Goal: Information Seeking & Learning: Learn about a topic

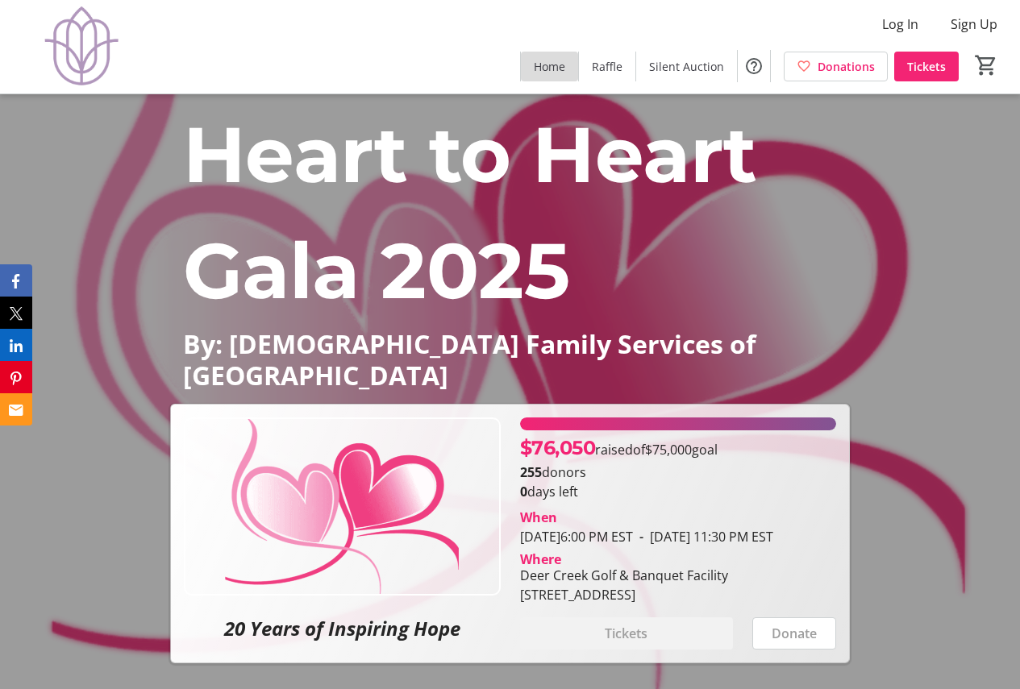
click at [552, 64] on span "Home" at bounding box center [549, 66] width 31 height 17
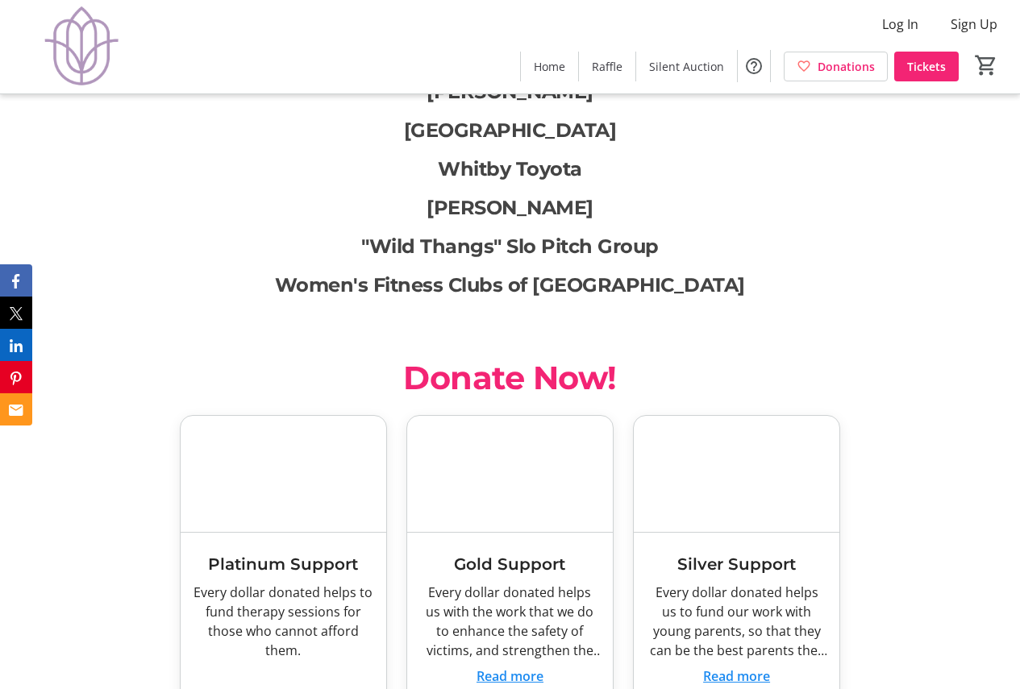
scroll to position [7254, 0]
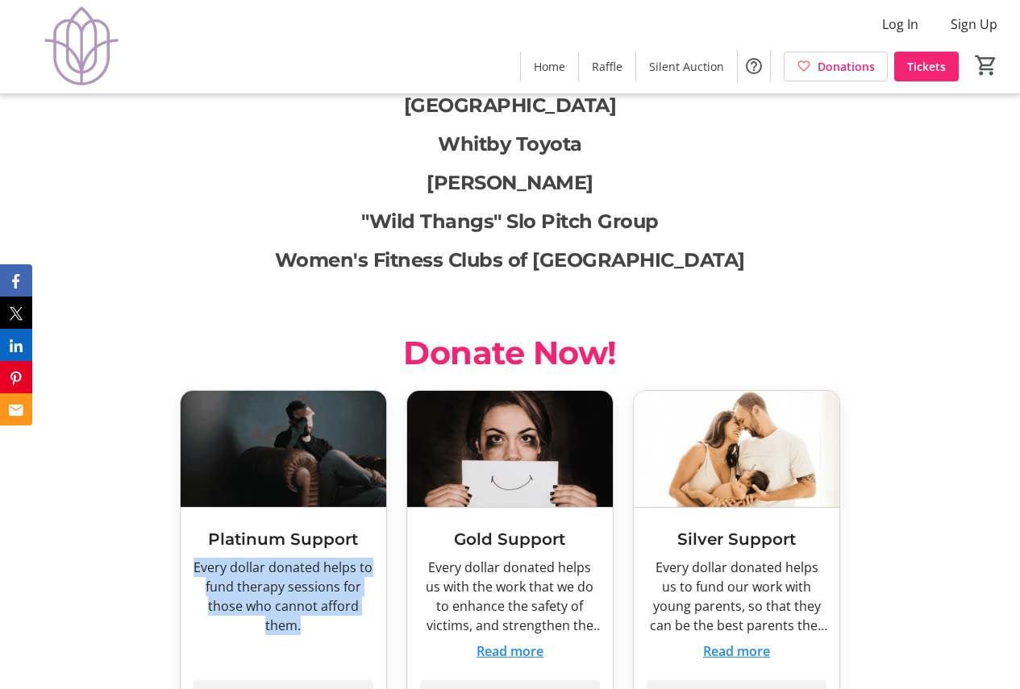
drag, startPoint x: 310, startPoint y: 492, endPoint x: 197, endPoint y: 438, distance: 126.2
click at [197, 558] on div "Every dollar donated helps to fund therapy sessions for those who cannot afford…" at bounding box center [283, 596] width 180 height 77
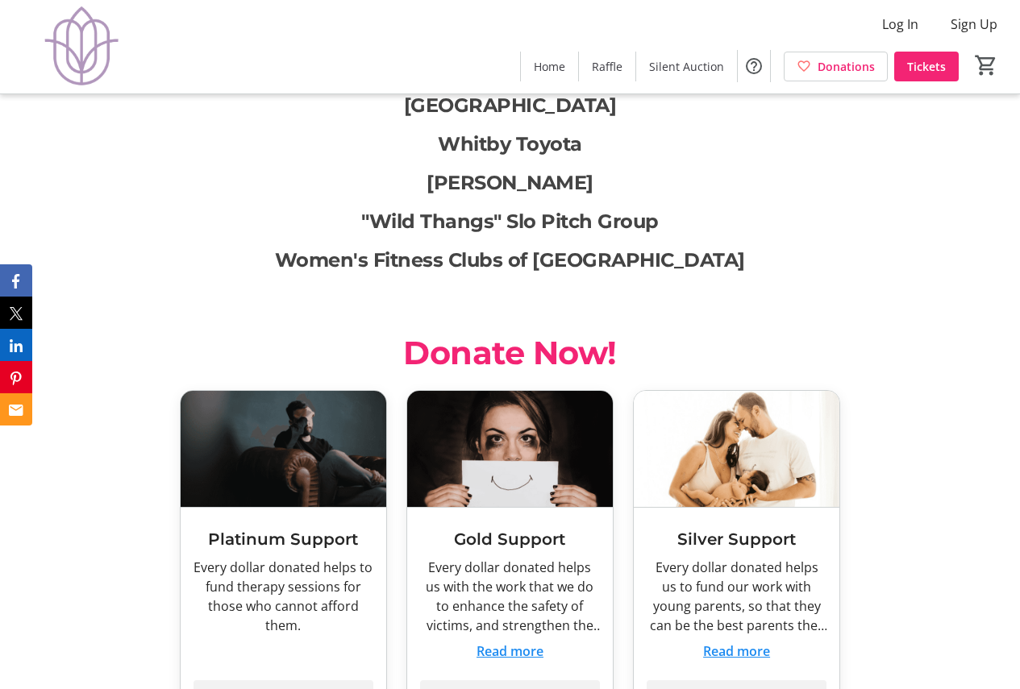
drag, startPoint x: 248, startPoint y: 443, endPoint x: 303, endPoint y: 399, distance: 70.0
click at [303, 527] on h3 "Platinum Support" at bounding box center [283, 539] width 180 height 24
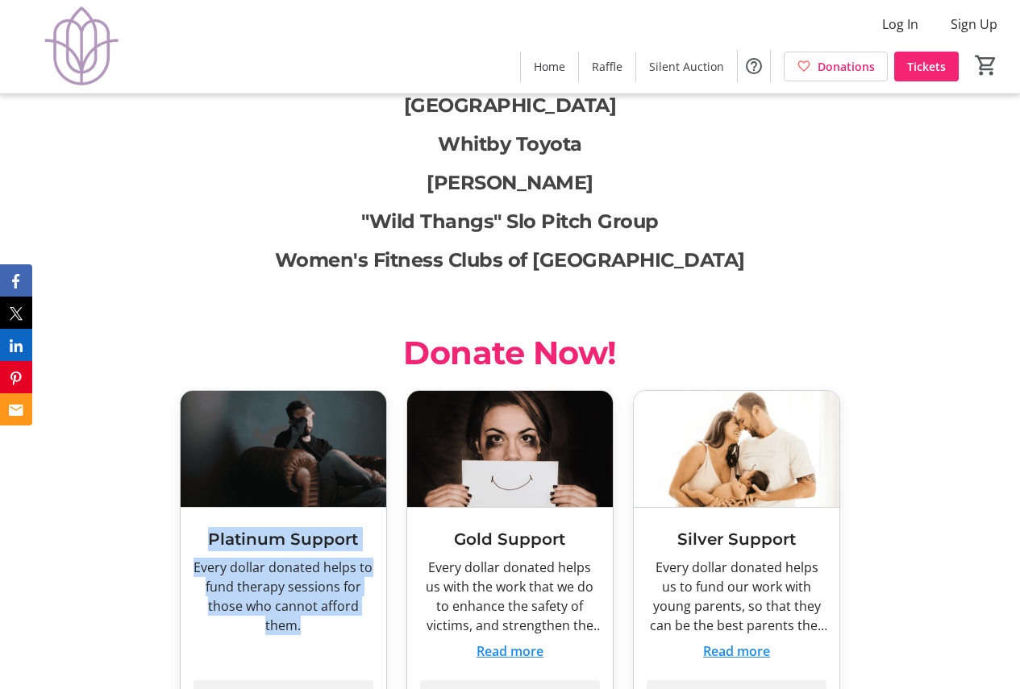
drag, startPoint x: 210, startPoint y: 401, endPoint x: 348, endPoint y: 494, distance: 166.6
click at [348, 508] on div "Platinum Support Every dollar donated helps to fund therapy sessions for those …" at bounding box center [284, 620] width 206 height 224
copy div "Platinum Support Every dollar donated helps to fund therapy sessions for those …"
click at [528, 642] on button "Read more" at bounding box center [509, 651] width 67 height 19
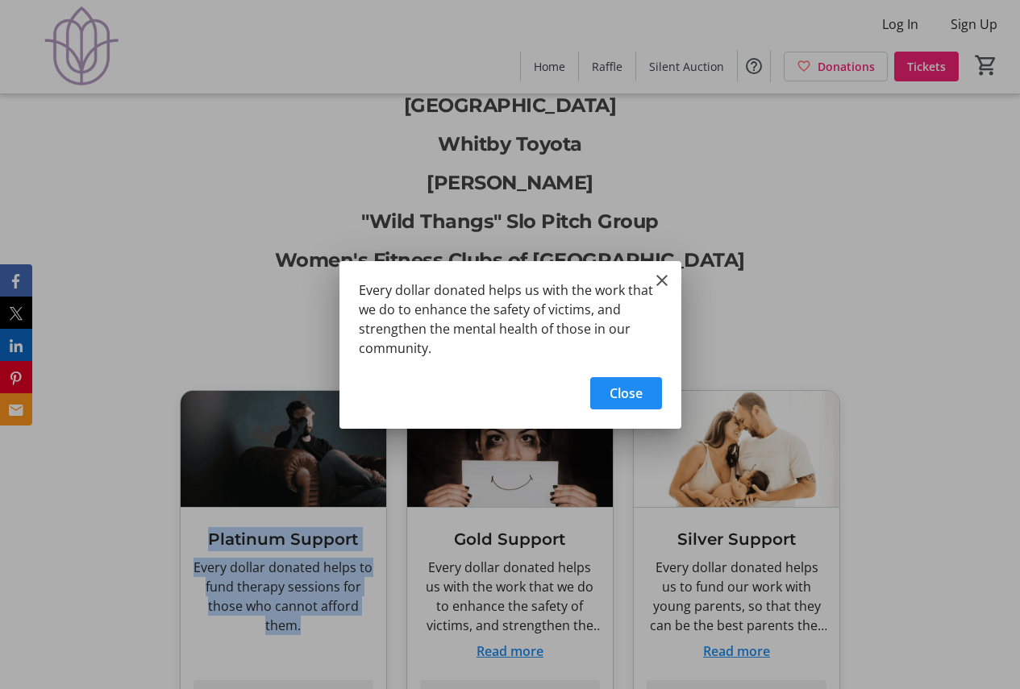
scroll to position [0, 0]
drag, startPoint x: 440, startPoint y: 347, endPoint x: 355, endPoint y: 285, distance: 105.6
click at [355, 285] on div "Every dollar donated helps us with the work that we do to enhance the safety of…" at bounding box center [510, 314] width 342 height 106
copy div "Every dollar donated helps us with the work that we do to enhance the safety of…"
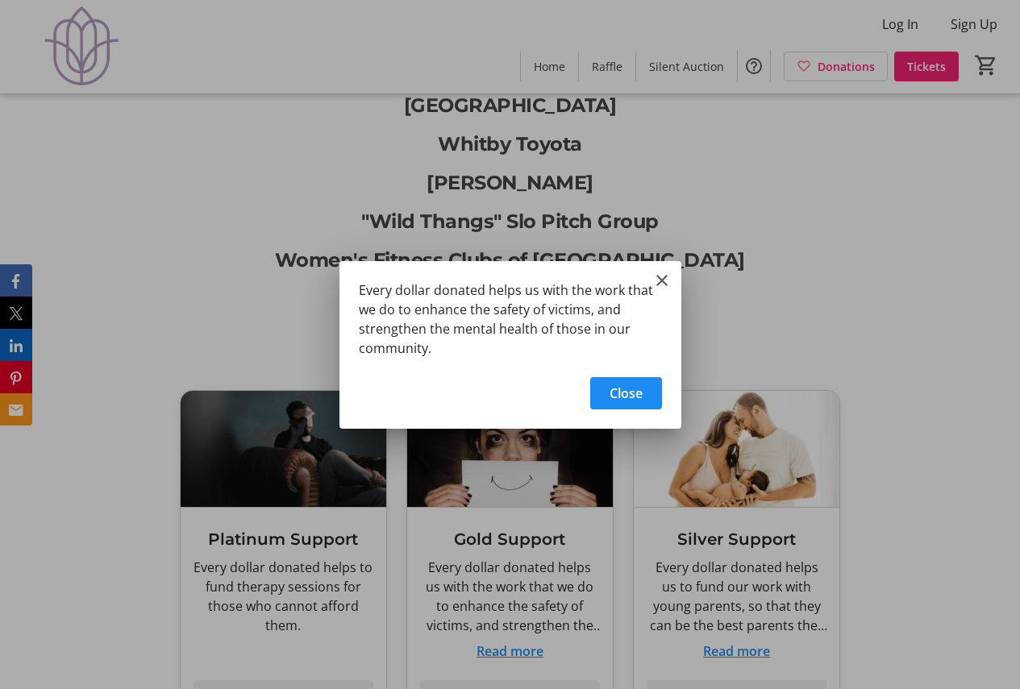
click at [771, 504] on div at bounding box center [510, 344] width 1020 height 689
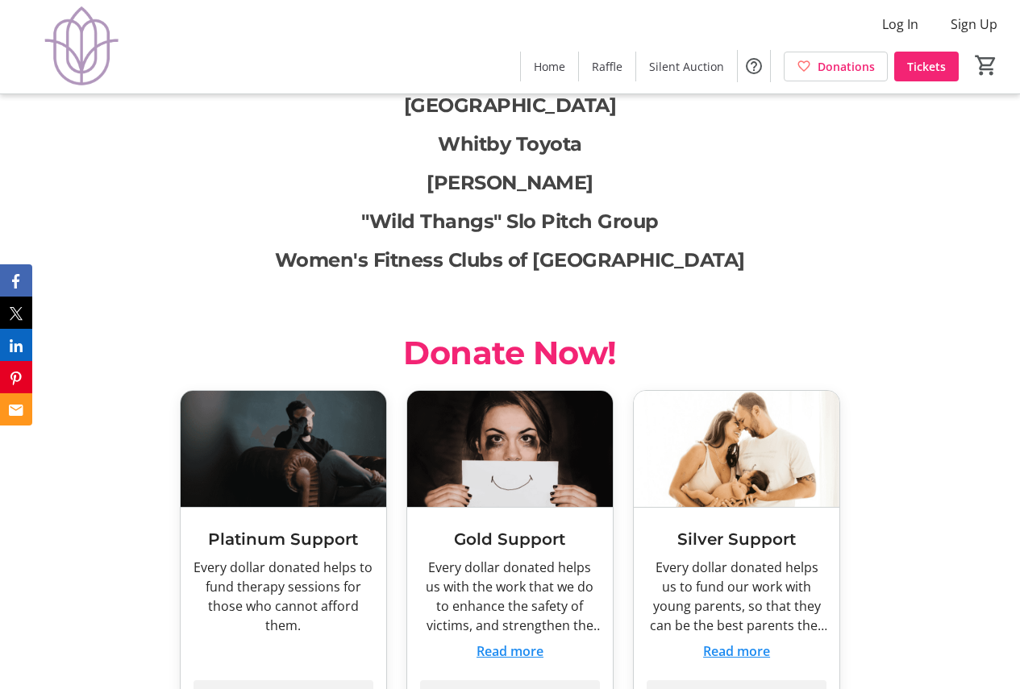
scroll to position [7254, 0]
click at [750, 642] on button "Read more" at bounding box center [736, 651] width 67 height 19
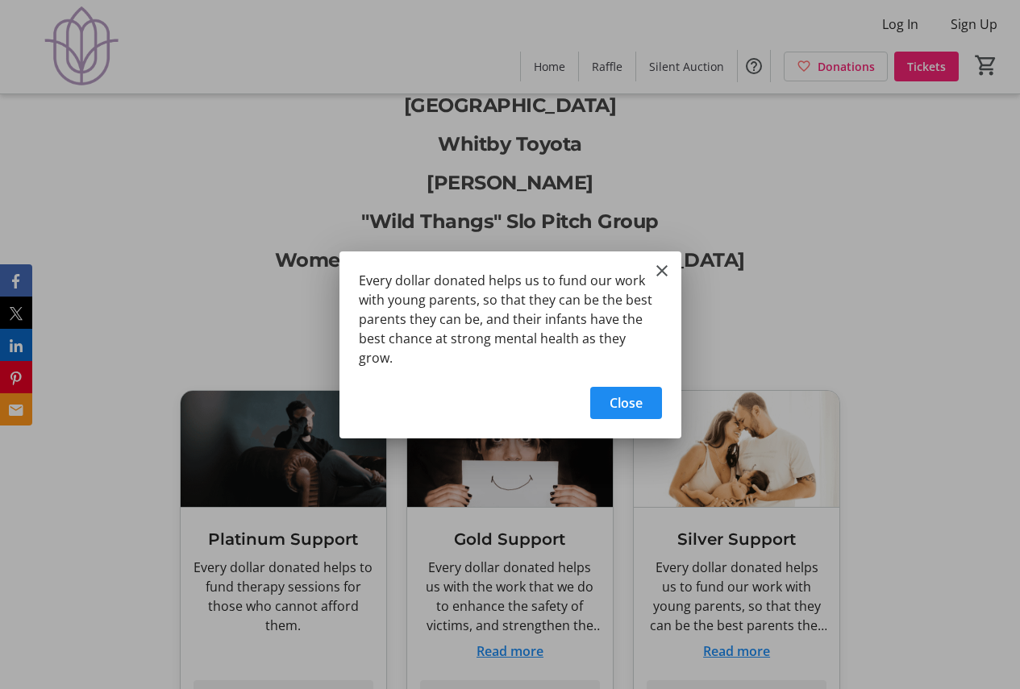
scroll to position [0, 0]
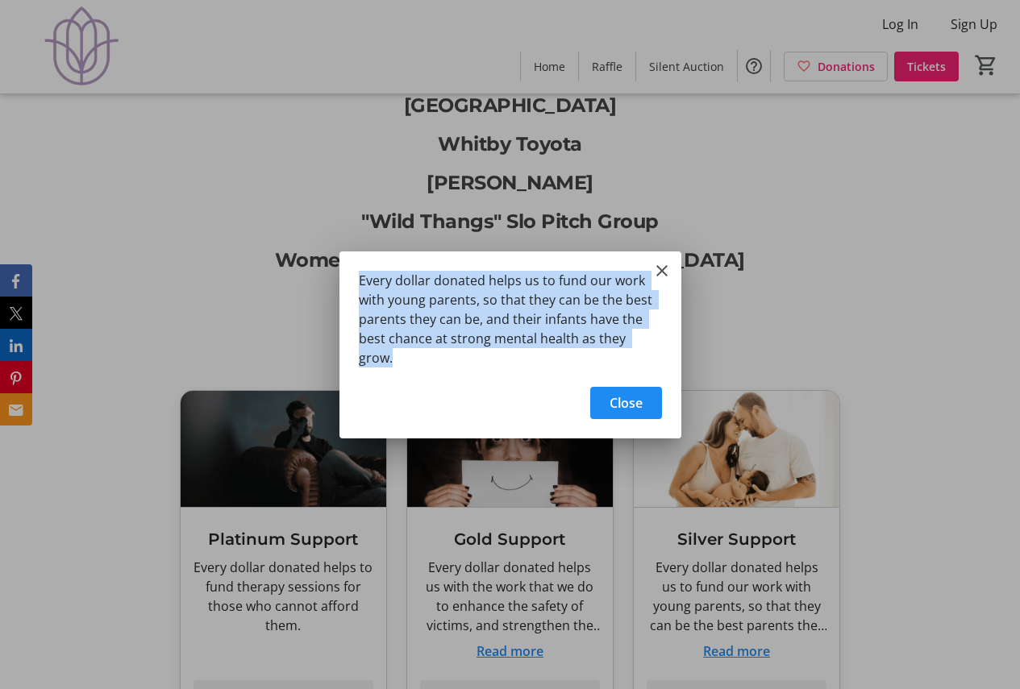
drag, startPoint x: 658, startPoint y: 349, endPoint x: 343, endPoint y: 291, distance: 319.7
click at [343, 291] on div "Every dollar donated helps us to fund our work with young parents, so that they…" at bounding box center [510, 314] width 342 height 126
copy div "Every dollar donated helps us to fund our work with young parents, so that they…"
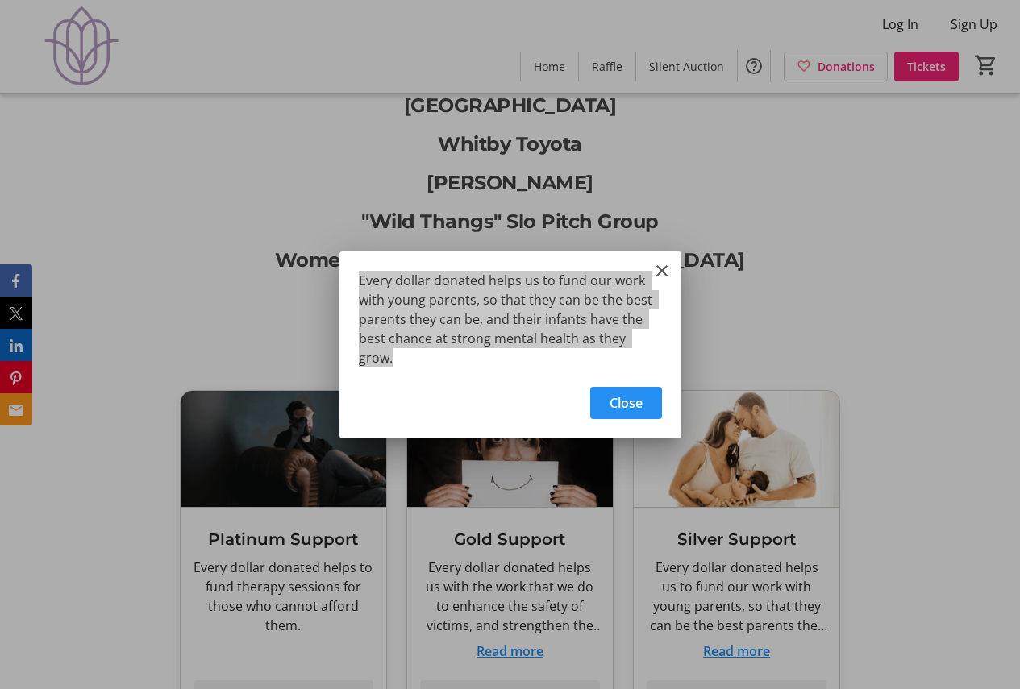
drag, startPoint x: 635, startPoint y: 398, endPoint x: 643, endPoint y: 412, distance: 15.9
click at [635, 398] on span "Close" at bounding box center [625, 402] width 33 height 19
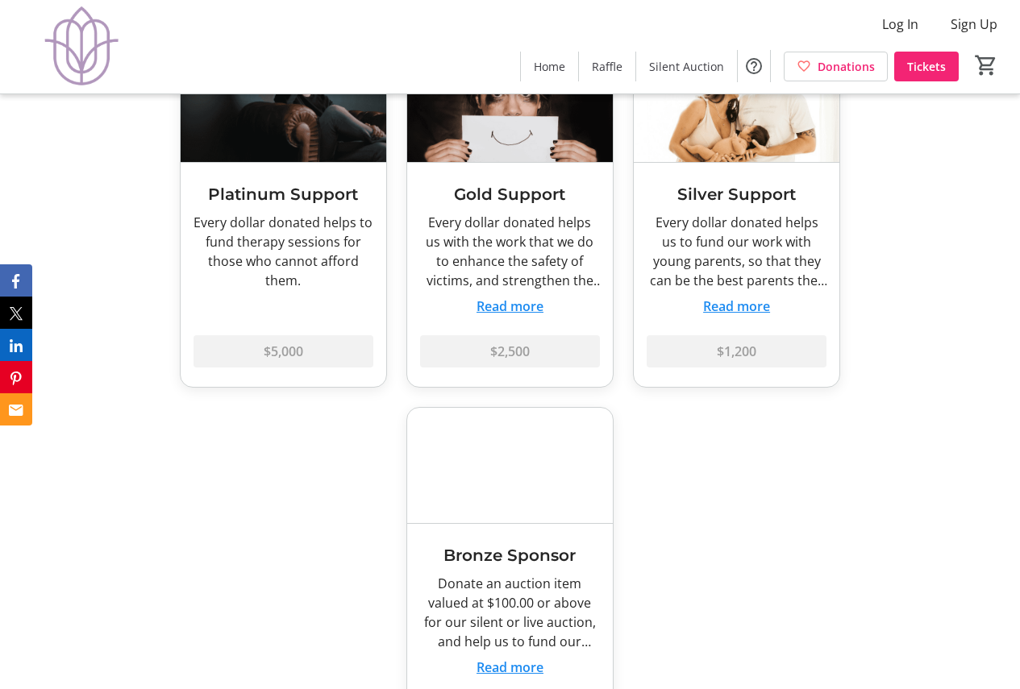
scroll to position [7657, 0]
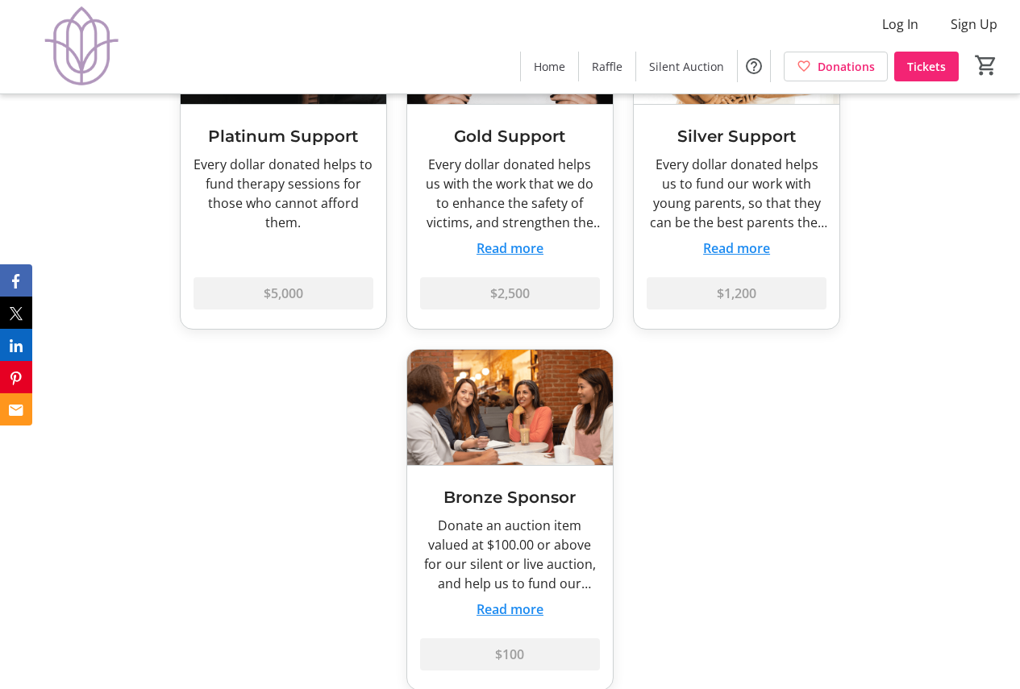
click at [528, 600] on button "Read more" at bounding box center [509, 609] width 67 height 19
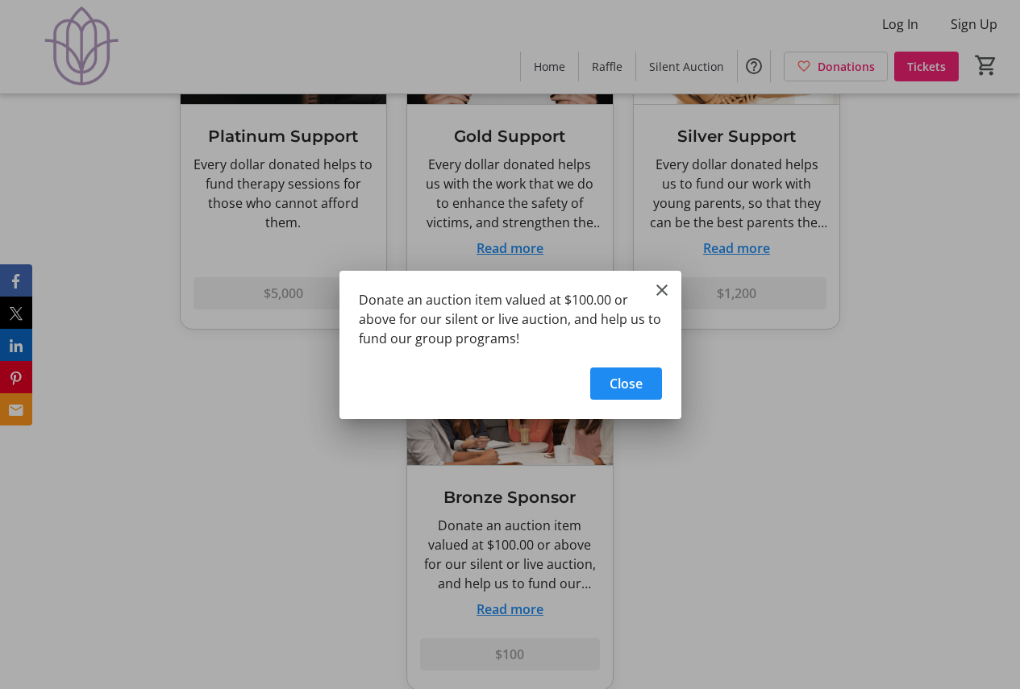
scroll to position [0, 0]
click at [634, 384] on span "Close" at bounding box center [625, 383] width 33 height 19
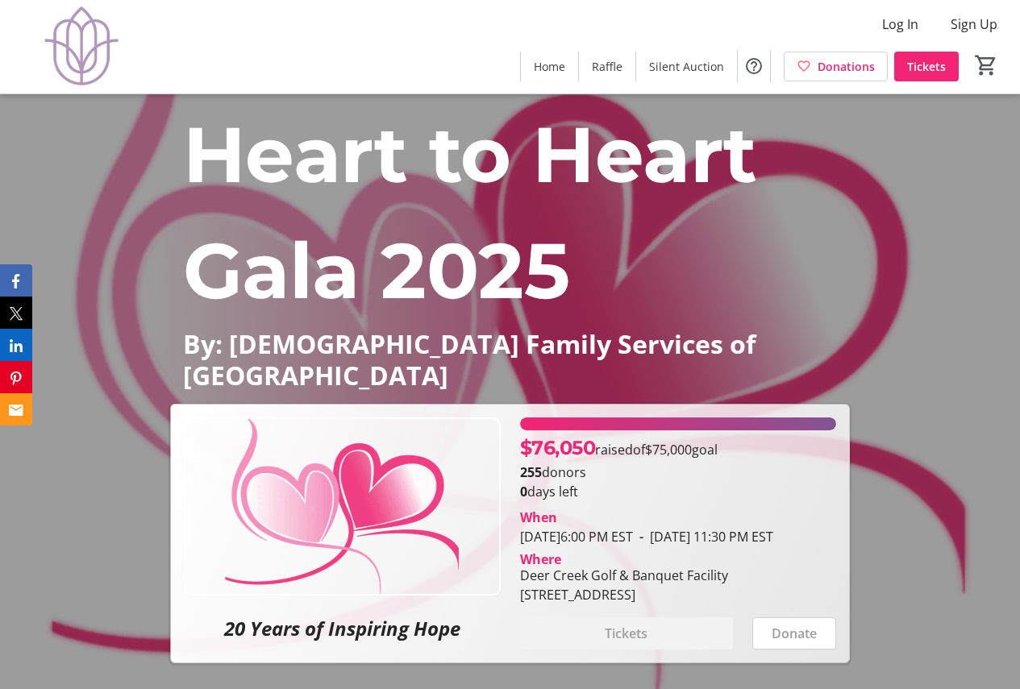
scroll to position [7657, 0]
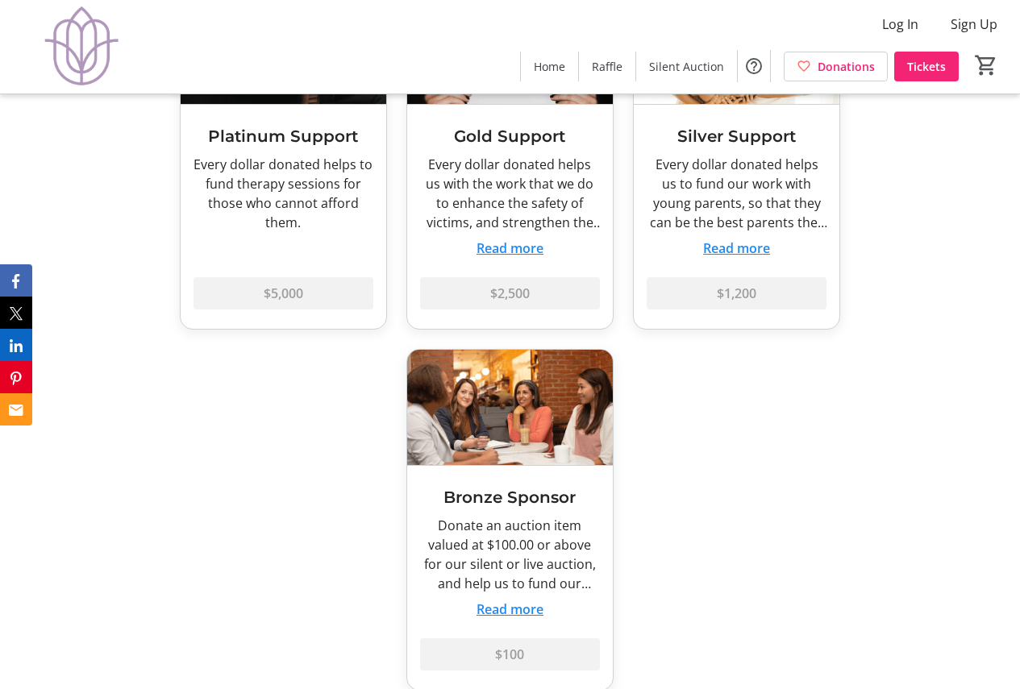
click at [526, 600] on button "Read more" at bounding box center [509, 609] width 67 height 19
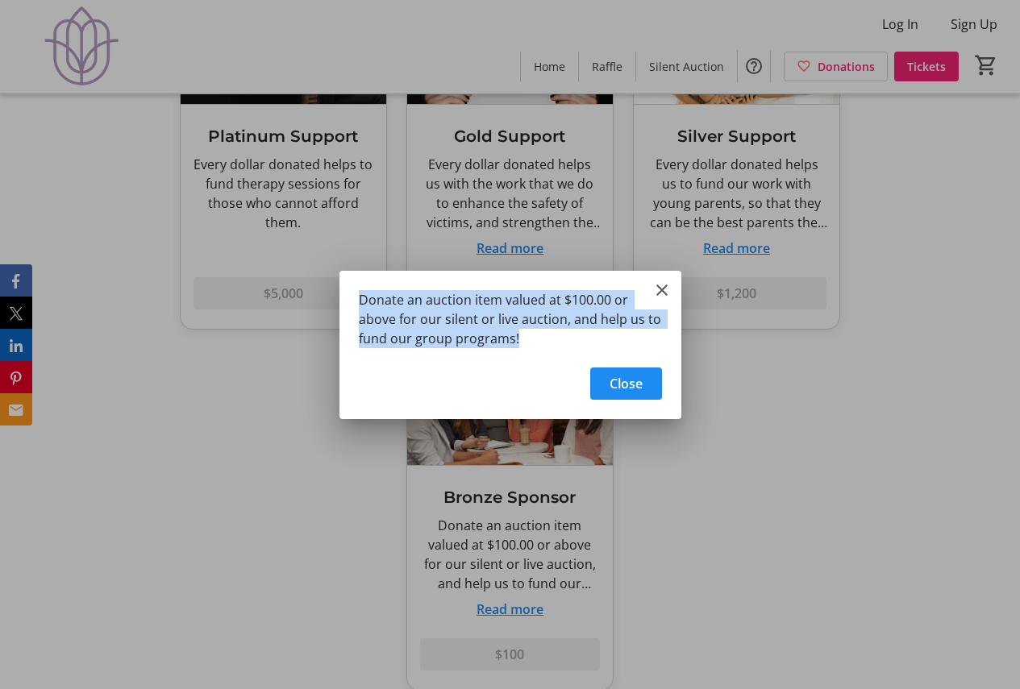
drag, startPoint x: 528, startPoint y: 343, endPoint x: 352, endPoint y: 293, distance: 182.9
click at [352, 293] on div "Donate an auction item valued at $100.00 or above for our silent or live auctio…" at bounding box center [510, 314] width 342 height 87
copy div "Donate an auction item valued at $100.00 or above for our silent or live auctio…"
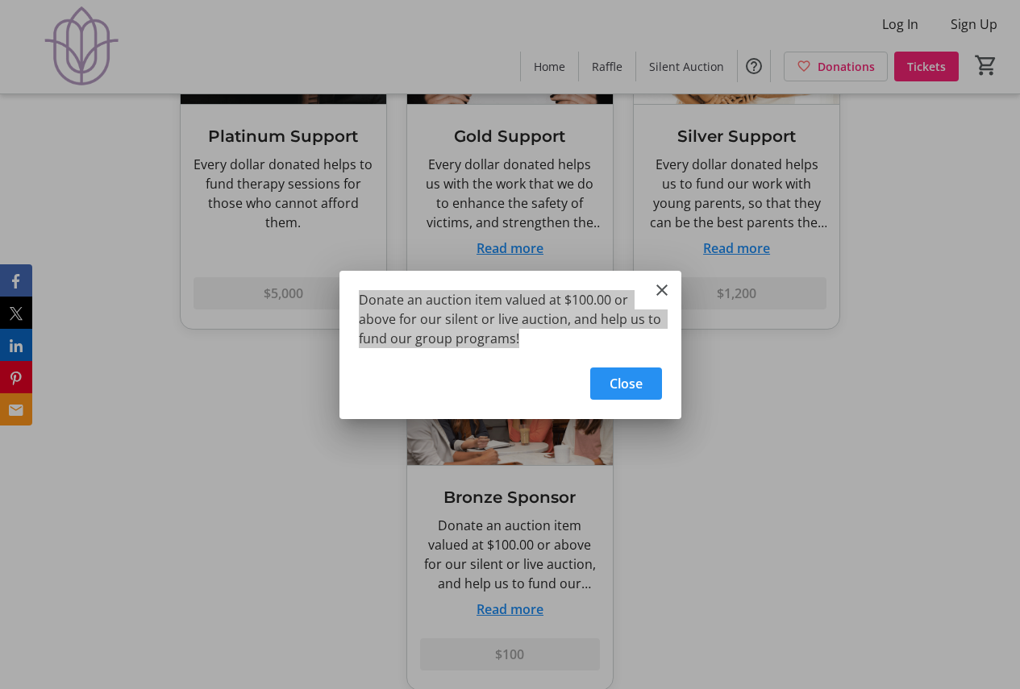
click at [625, 379] on span "Close" at bounding box center [625, 383] width 33 height 19
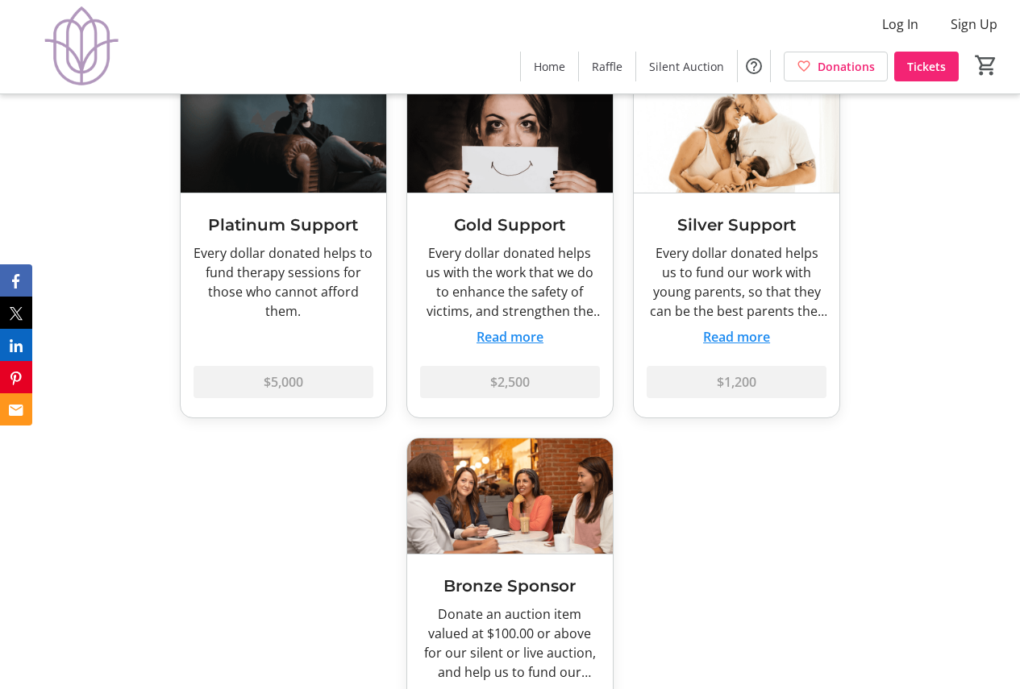
scroll to position [7254, 0]
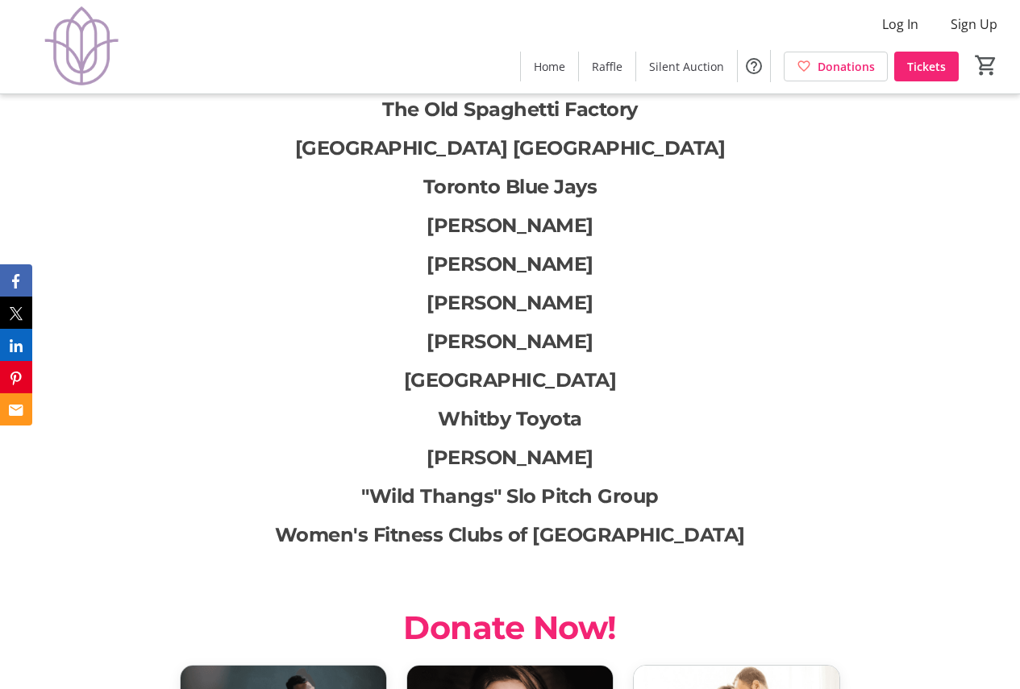
scroll to position [6771, 0]
